Goal: Find specific page/section: Find specific page/section

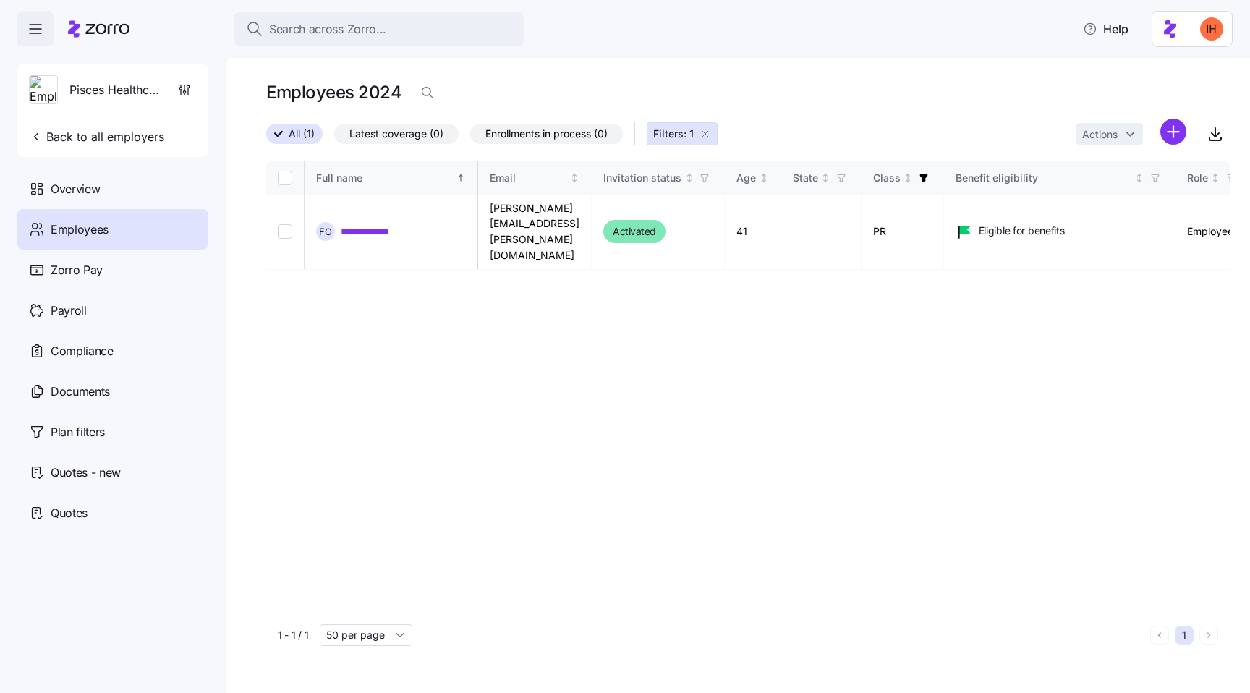
scroll to position [0, 234]
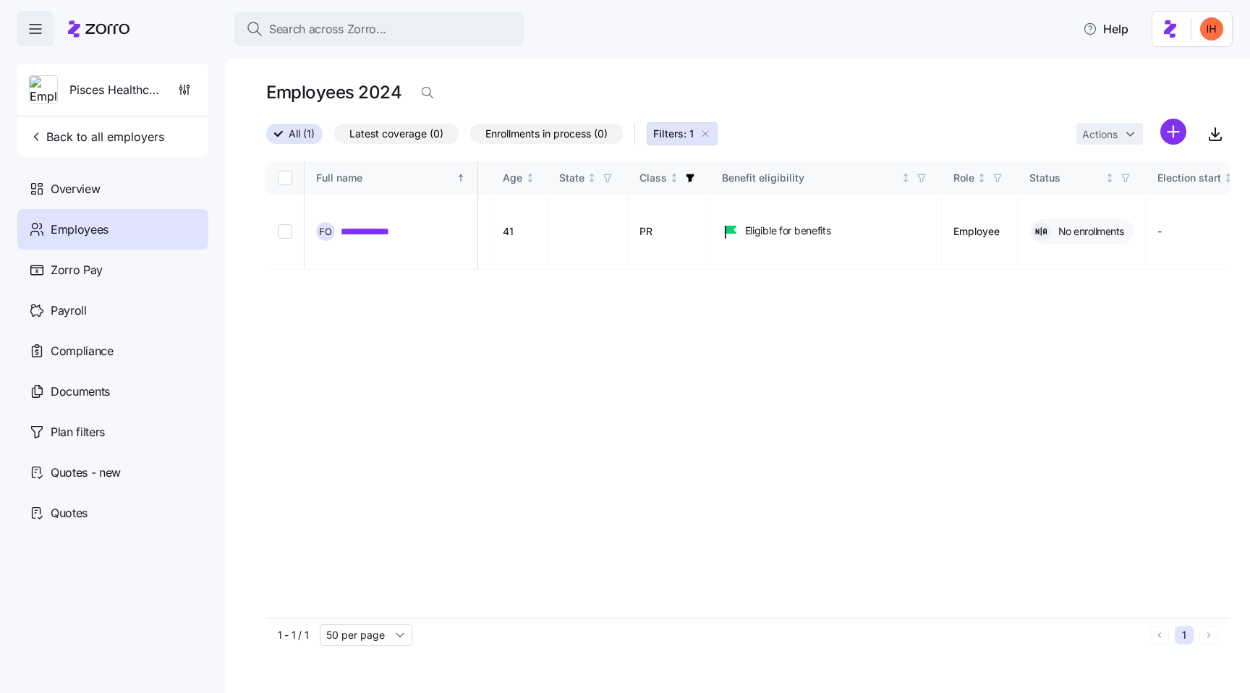
click at [195, 35] on div "Search across Zorro... Help" at bounding box center [625, 29] width 1250 height 58
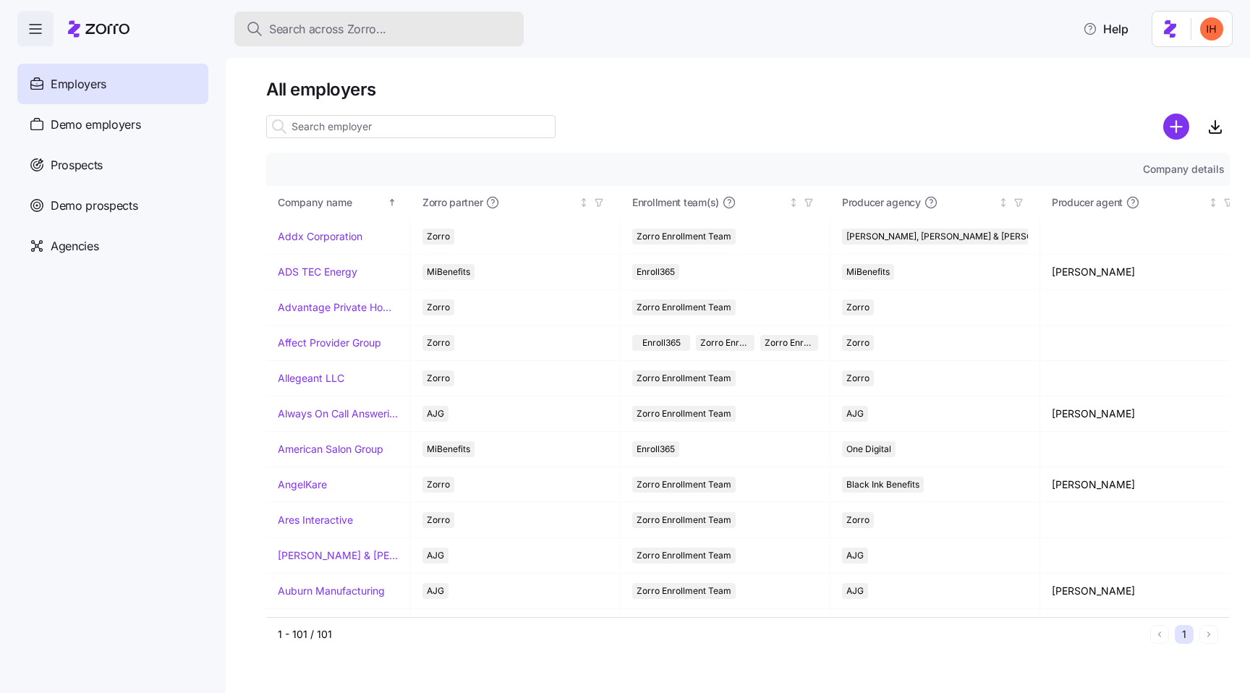
click at [303, 22] on span "Search across Zorro..." at bounding box center [327, 29] width 117 height 18
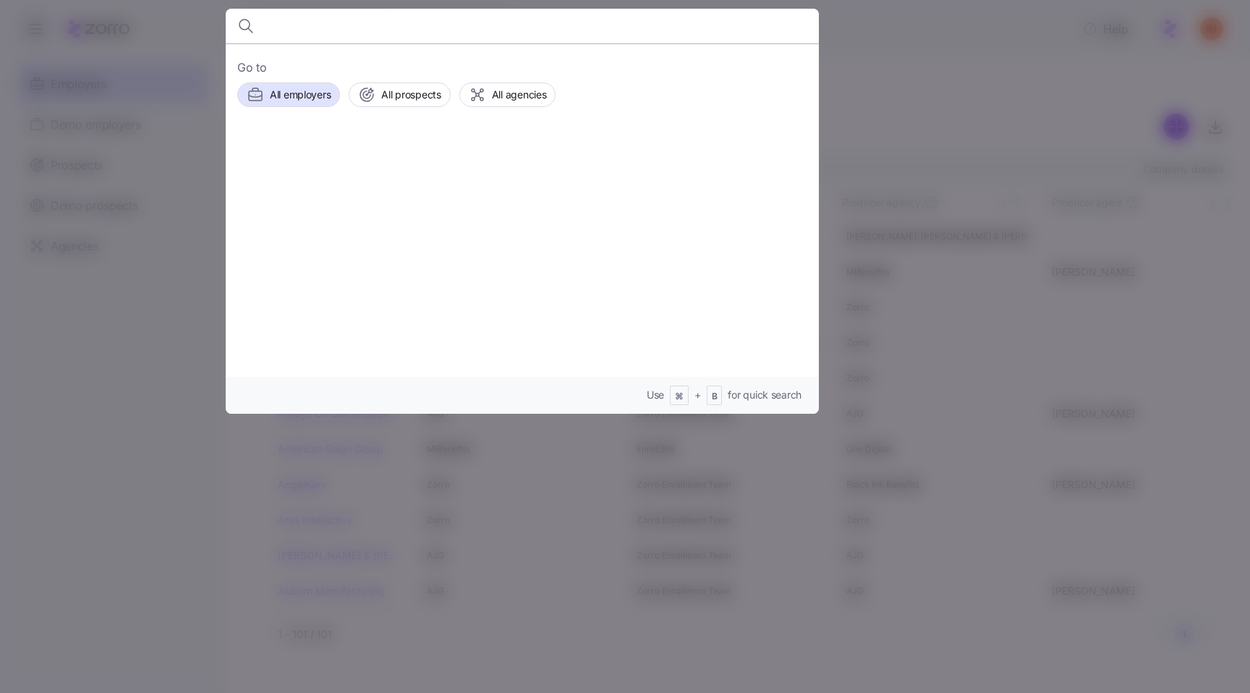
click at [896, 51] on div at bounding box center [625, 346] width 1250 height 693
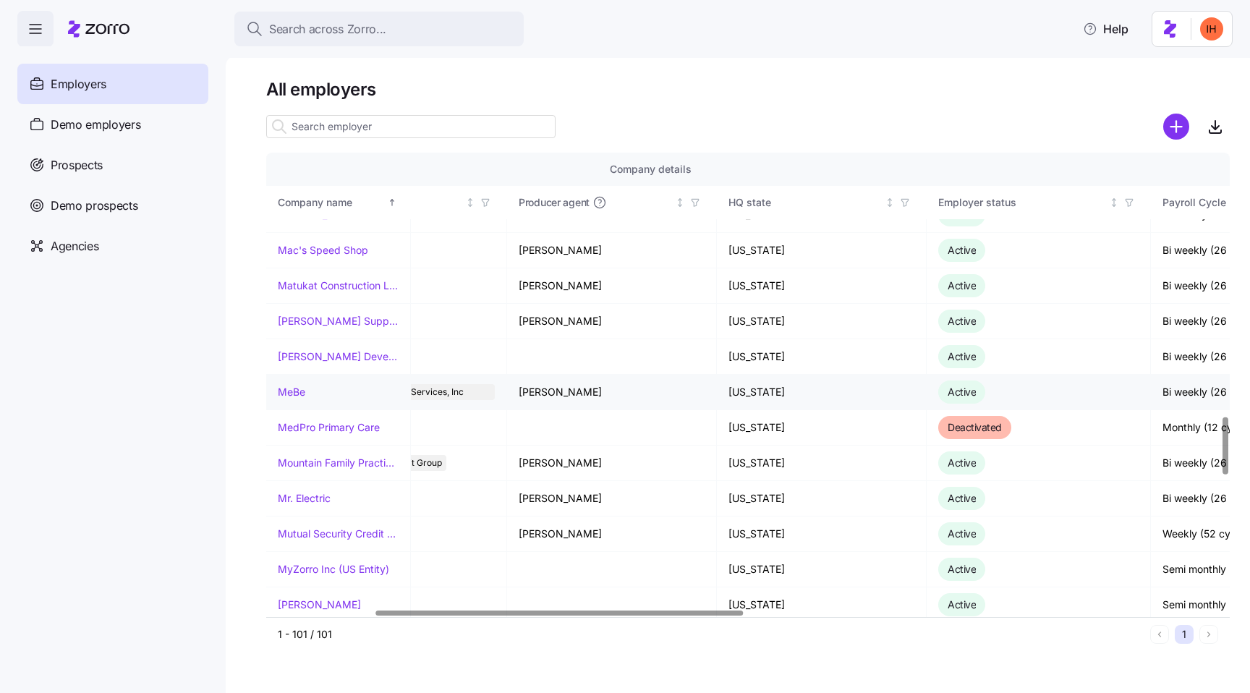
scroll to position [2113, 0]
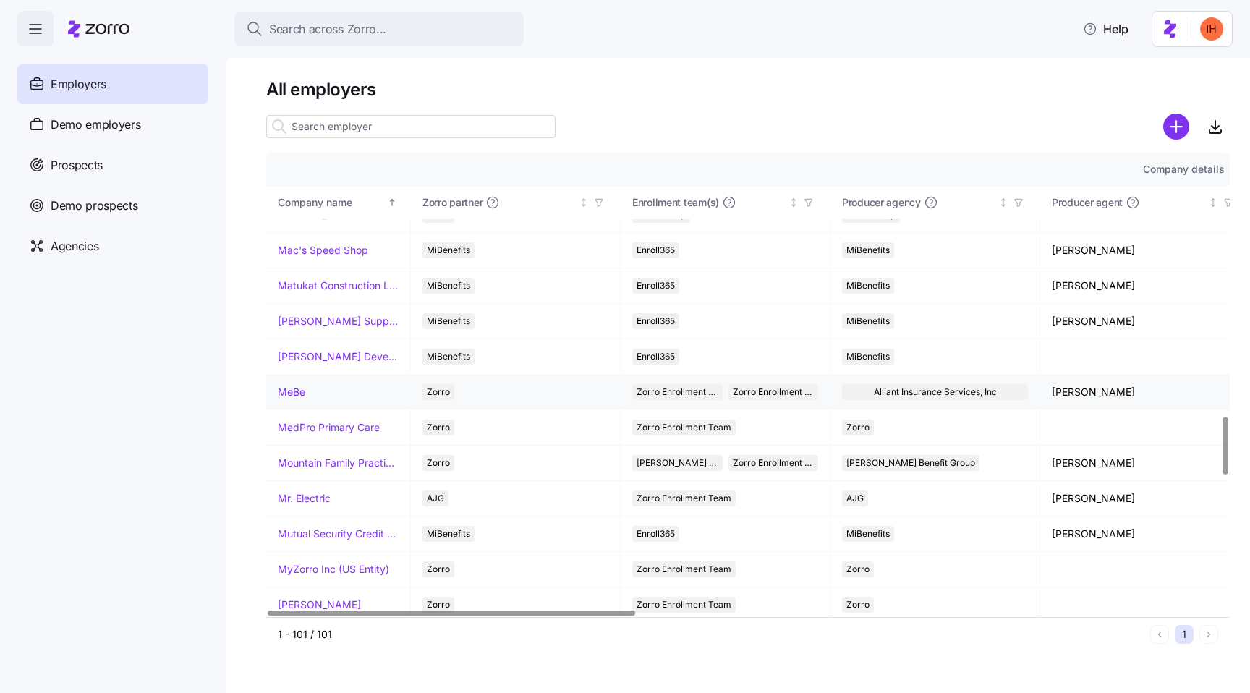
click at [283, 392] on link "MeBe" at bounding box center [291, 392] width 27 height 14
